Goal: Check status: Check status

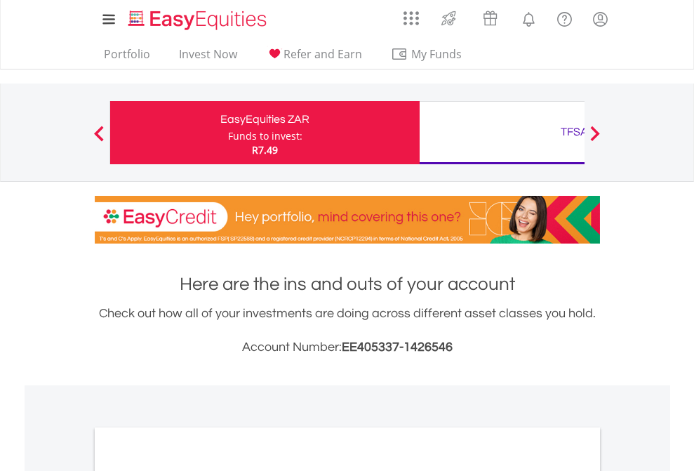
click at [228, 133] on div "Funds to invest:" at bounding box center [265, 136] width 74 height 14
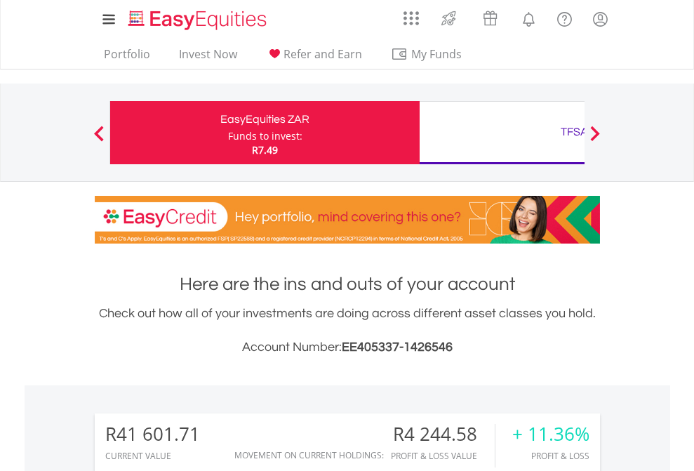
scroll to position [135, 220]
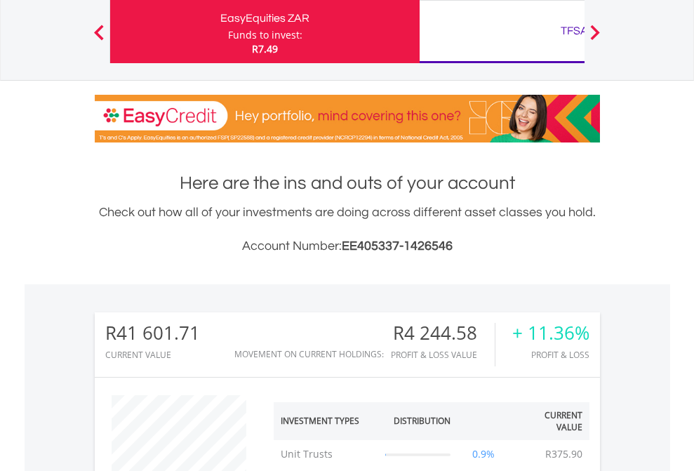
click at [501, 32] on div "TFSA" at bounding box center [574, 31] width 292 height 20
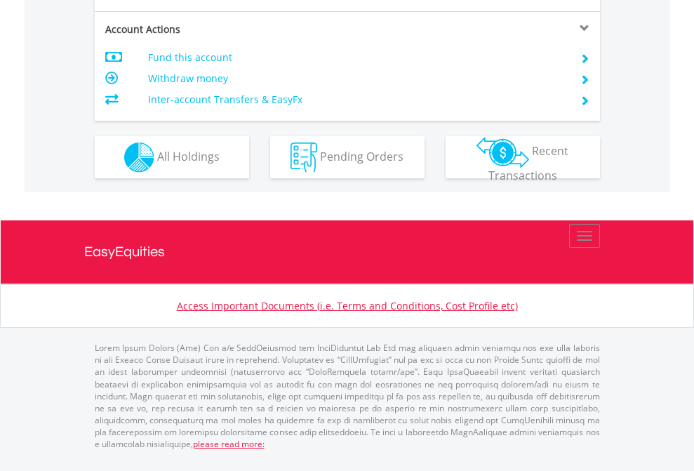
scroll to position [1317, 0]
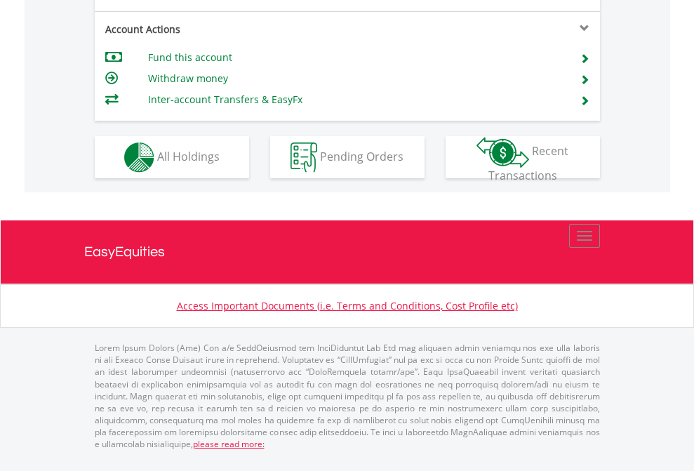
scroll to position [1317, 0]
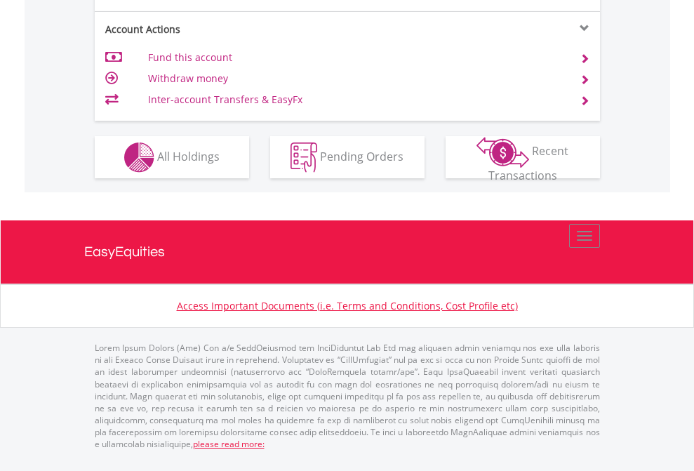
scroll to position [1345, 0]
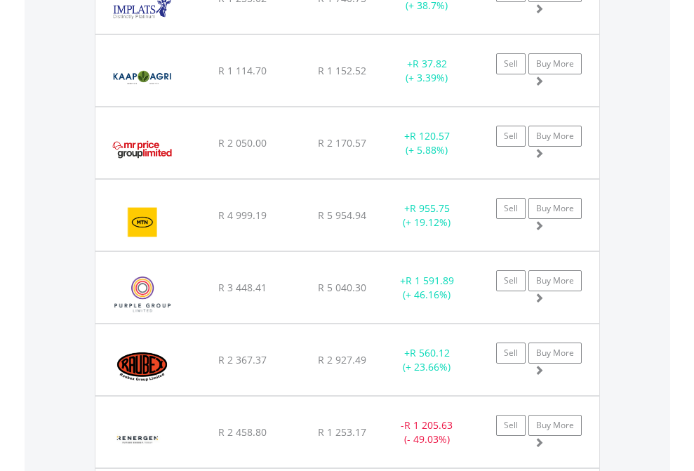
scroll to position [135, 220]
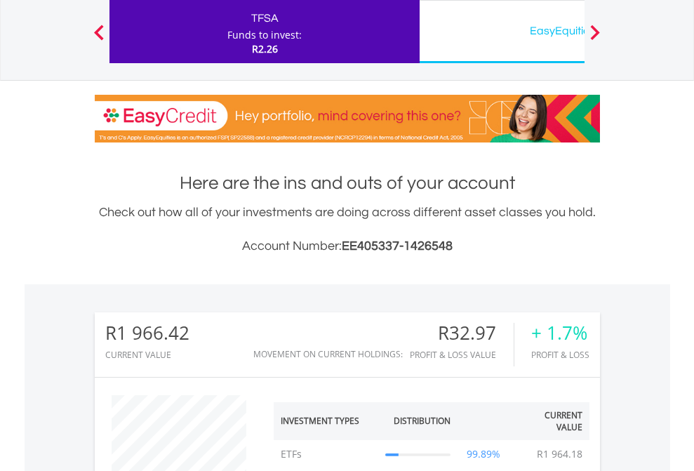
scroll to position [135, 220]
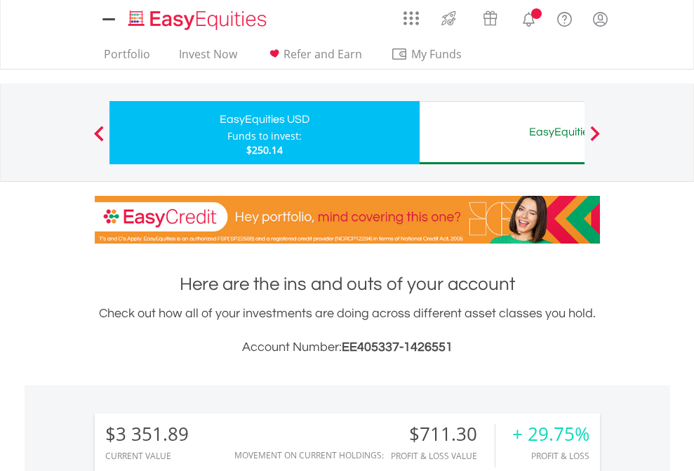
scroll to position [1047, 0]
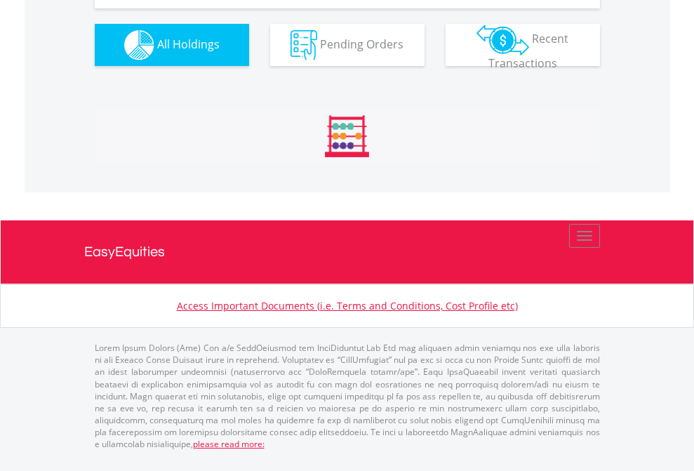
scroll to position [1560, 0]
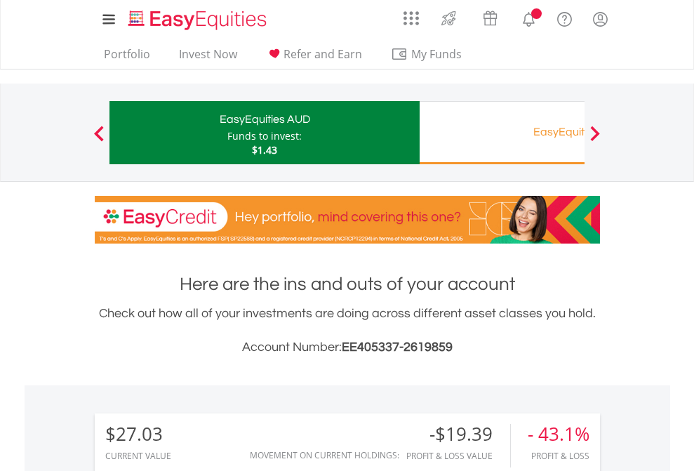
scroll to position [135, 220]
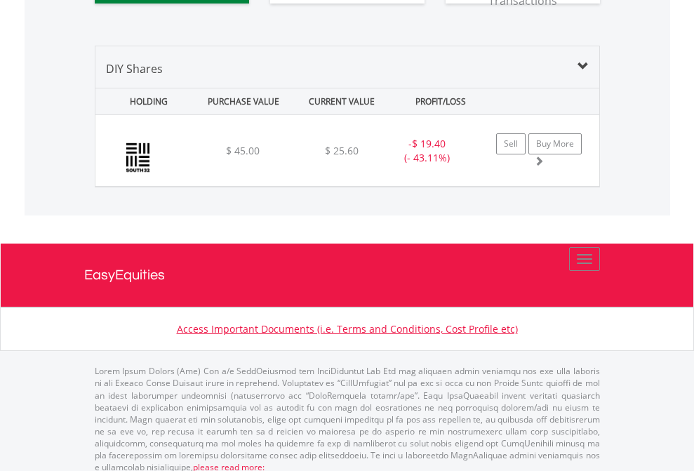
scroll to position [1560, 0]
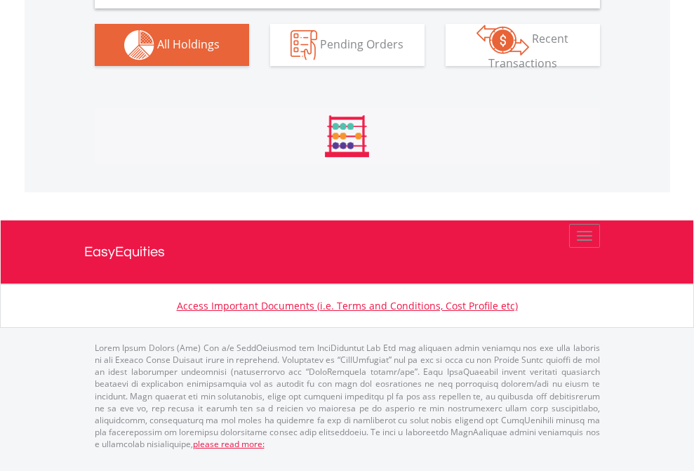
scroll to position [1356, 0]
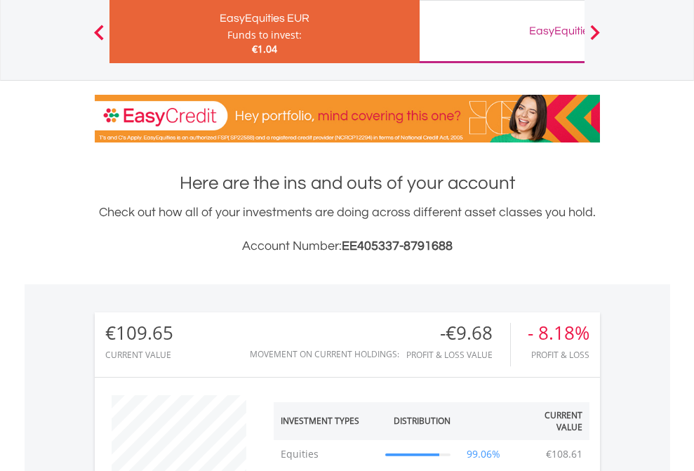
scroll to position [135, 220]
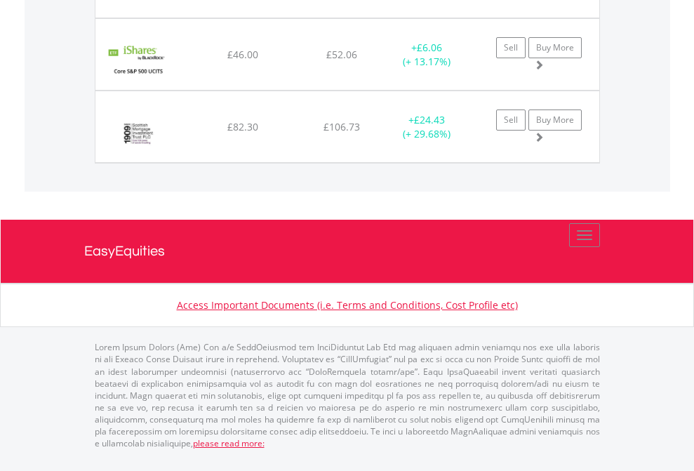
scroll to position [1588, 0]
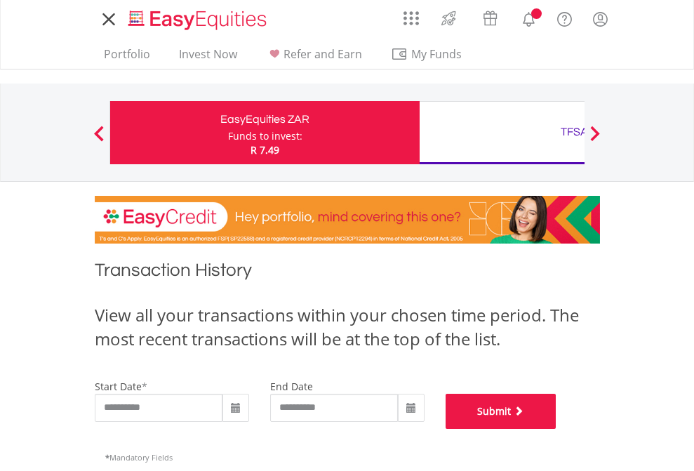
click at [556, 429] on button "Submit" at bounding box center [500, 410] width 111 height 35
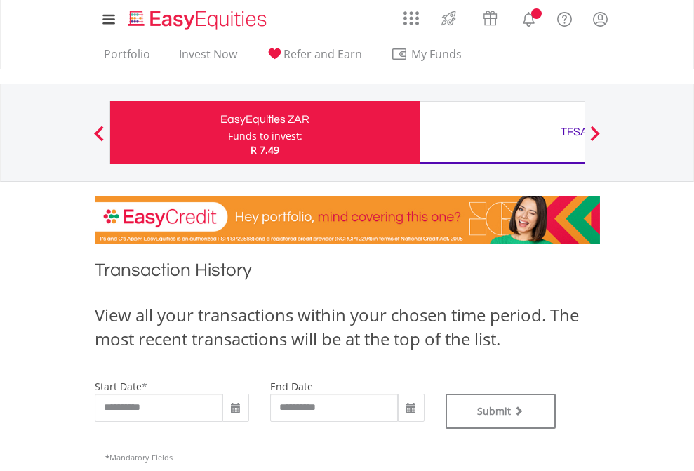
click at [501, 133] on div "TFSA" at bounding box center [574, 132] width 292 height 20
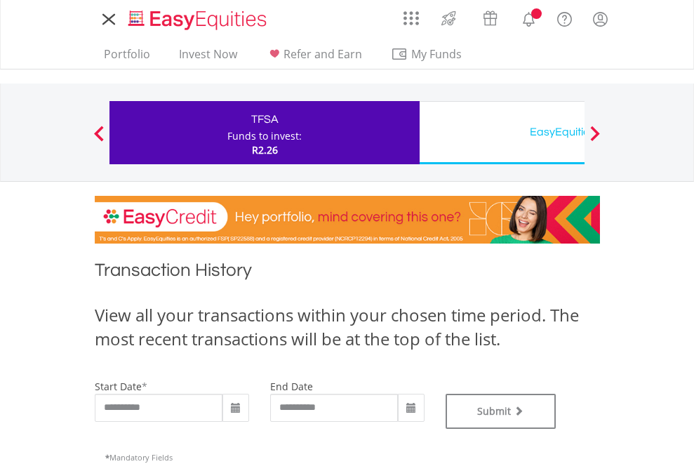
type input "**********"
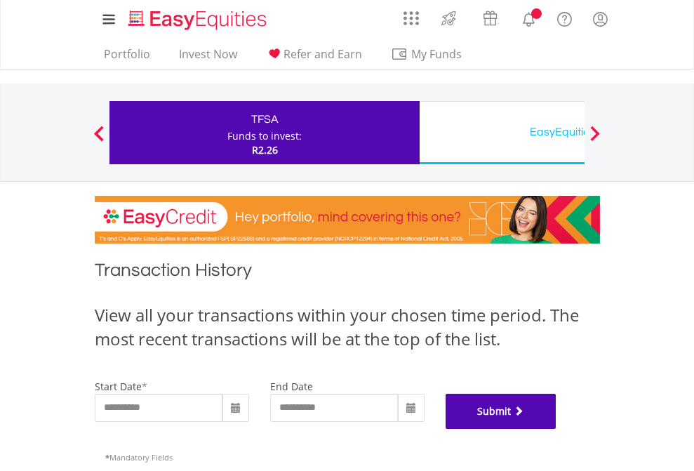
click at [556, 429] on button "Submit" at bounding box center [500, 410] width 111 height 35
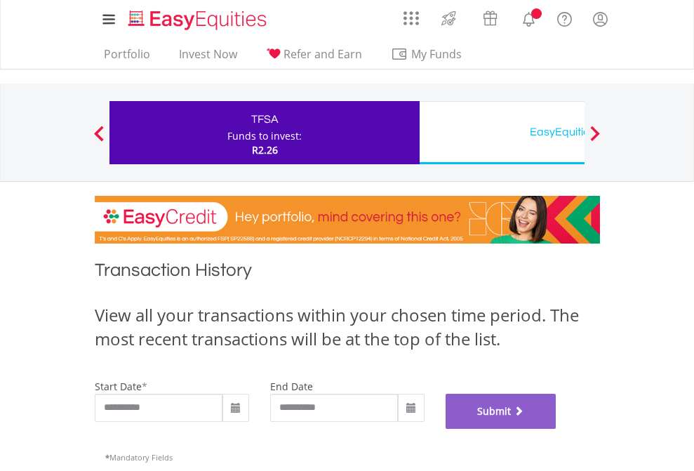
scroll to position [569, 0]
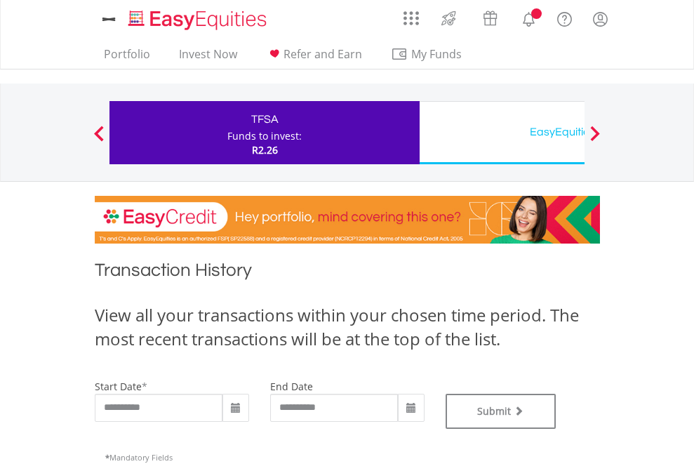
click at [501, 133] on div "EasyEquities USD" at bounding box center [574, 132] width 292 height 20
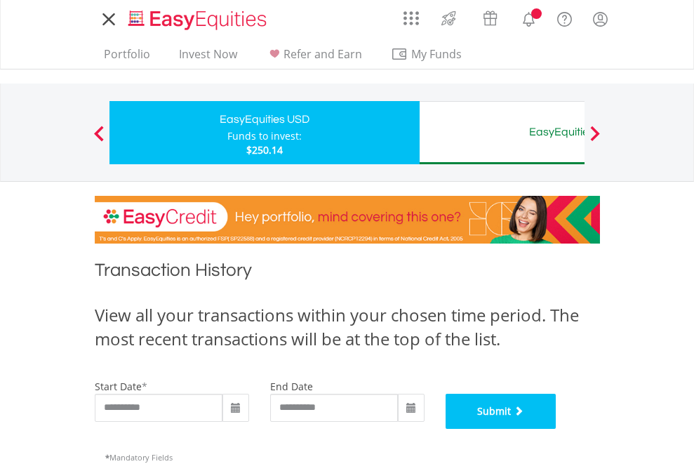
click at [556, 429] on button "Submit" at bounding box center [500, 410] width 111 height 35
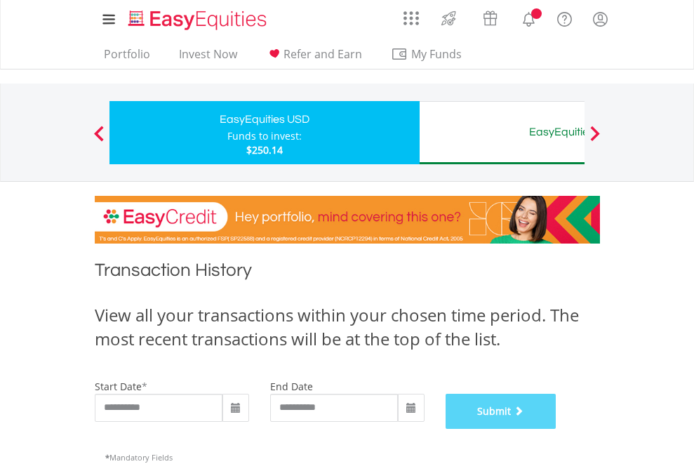
scroll to position [569, 0]
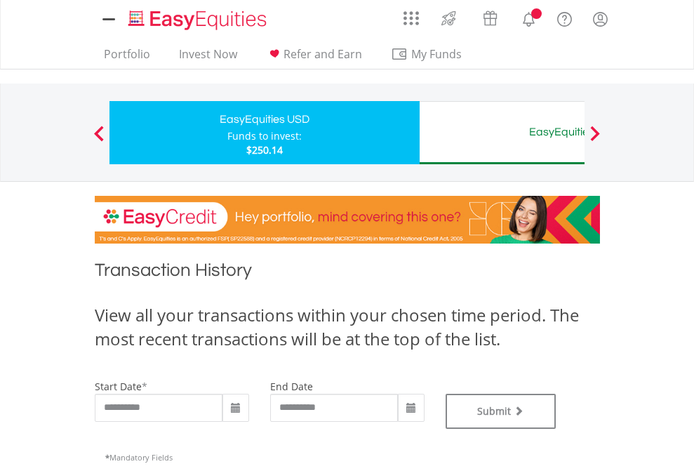
click at [501, 133] on div "EasyEquities AUD" at bounding box center [574, 132] width 292 height 20
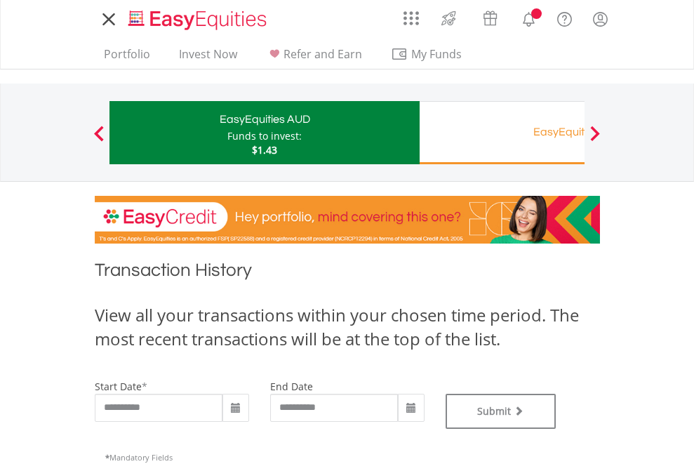
type input "**********"
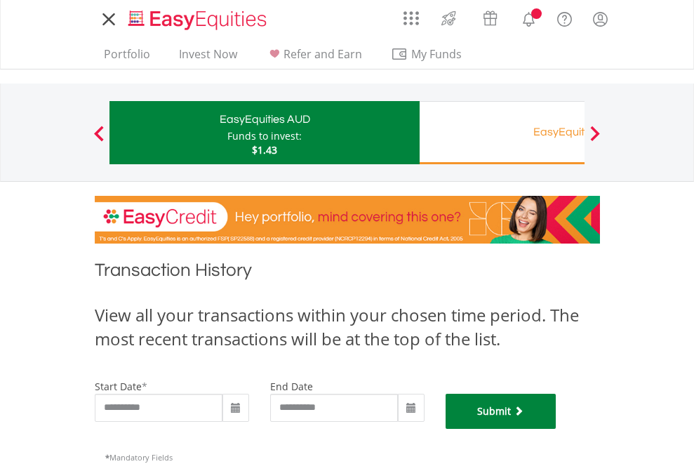
click at [556, 429] on button "Submit" at bounding box center [500, 410] width 111 height 35
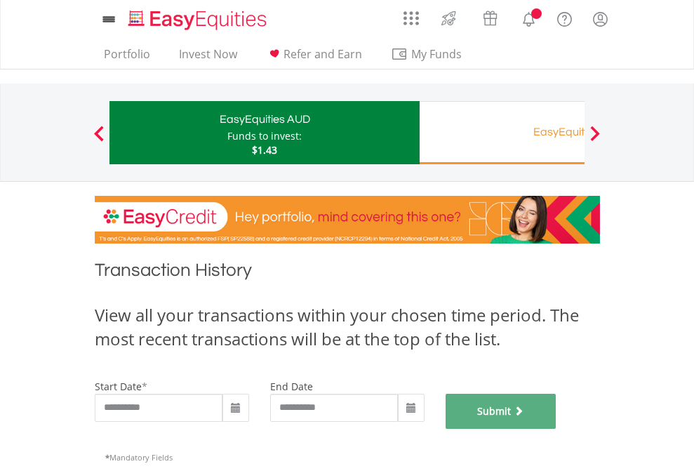
scroll to position [569, 0]
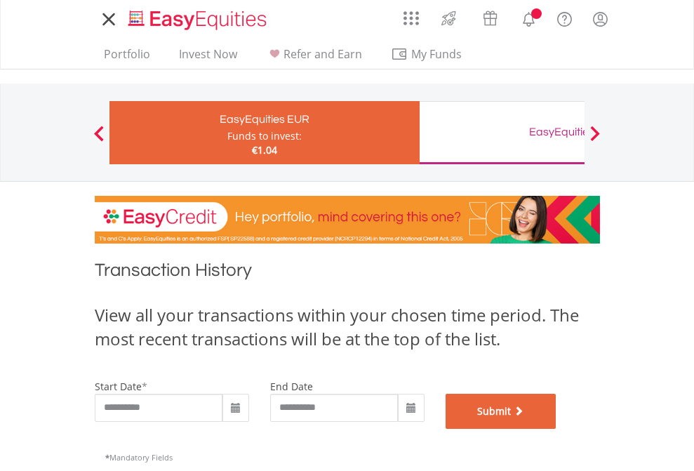
click at [556, 429] on button "Submit" at bounding box center [500, 410] width 111 height 35
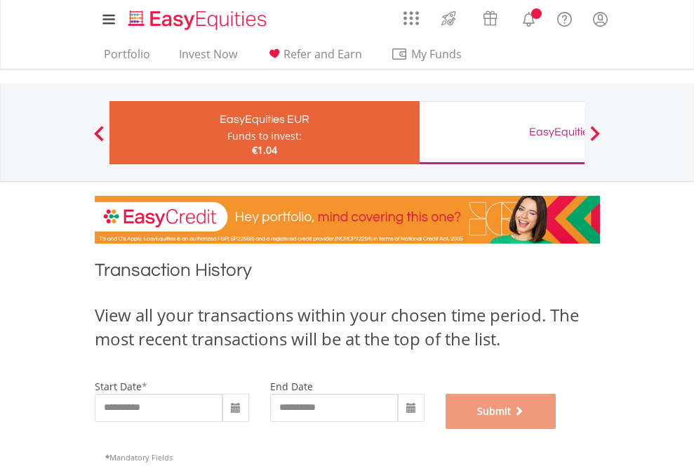
scroll to position [569, 0]
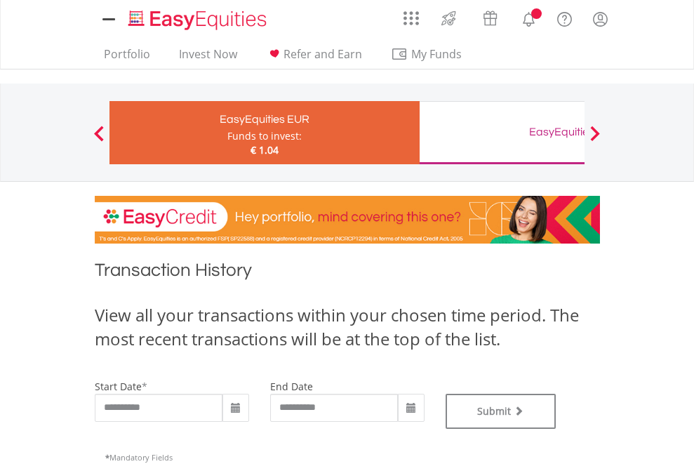
click at [501, 133] on div "EasyEquities GBP" at bounding box center [574, 132] width 292 height 20
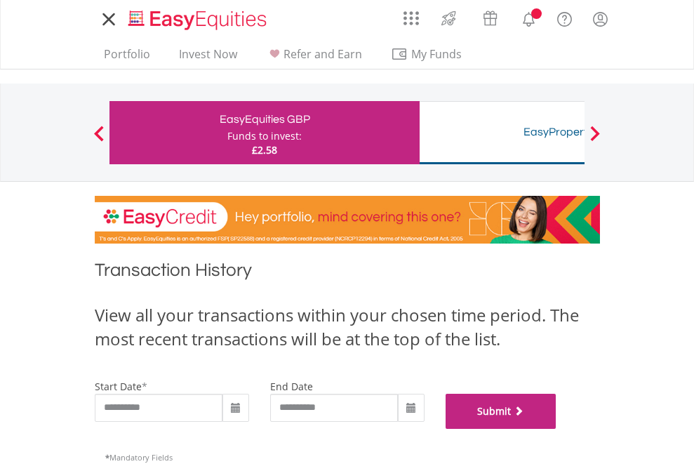
click at [556, 429] on button "Submit" at bounding box center [500, 410] width 111 height 35
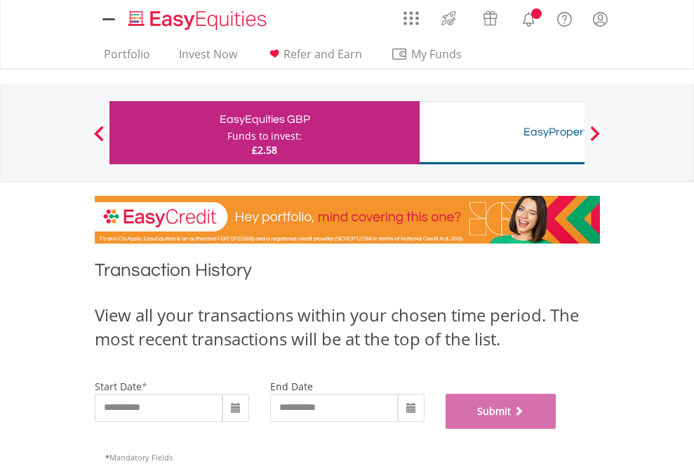
scroll to position [569, 0]
